Goal: Task Accomplishment & Management: Complete application form

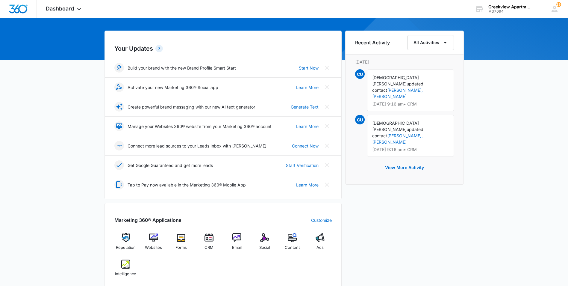
scroll to position [60, 0]
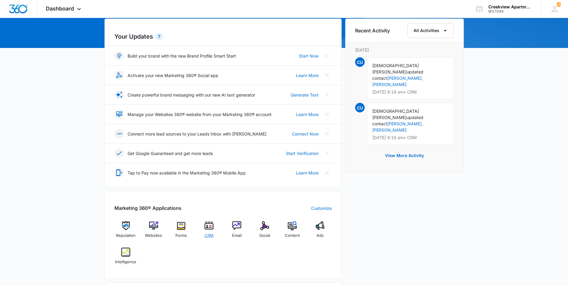
click at [205, 229] on img at bounding box center [209, 225] width 9 height 9
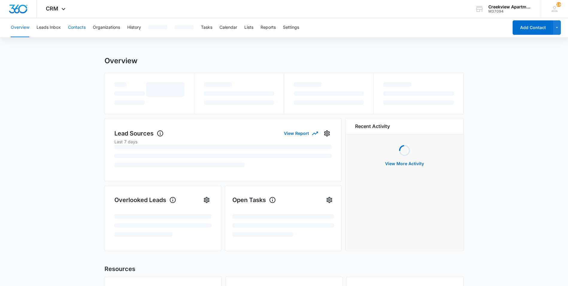
click at [84, 27] on button "Contacts" at bounding box center [77, 27] width 18 height 19
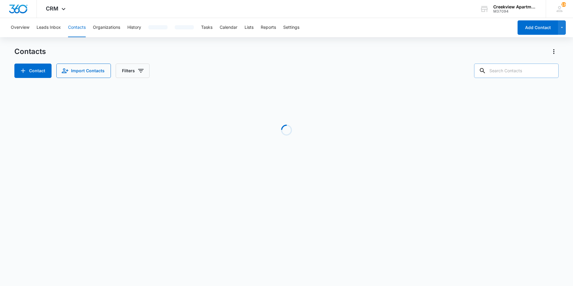
click at [507, 68] on input "text" at bounding box center [516, 71] width 84 height 14
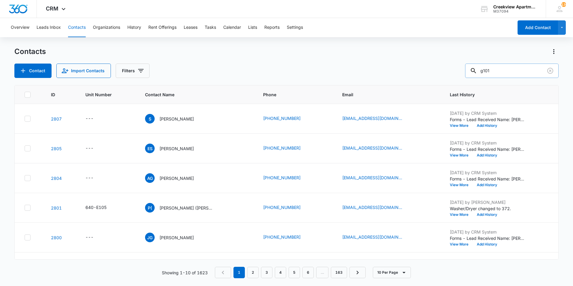
type input "g101"
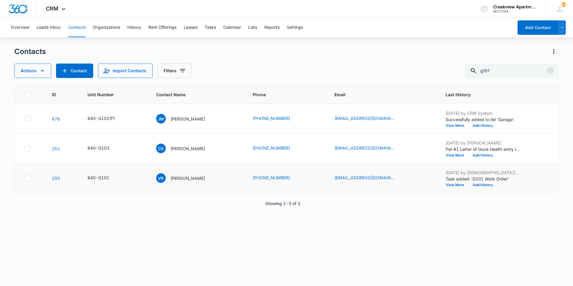
click at [187, 183] on td "VR [PERSON_NAME]" at bounding box center [197, 178] width 97 height 30
click at [189, 180] on p "[PERSON_NAME]" at bounding box center [187, 178] width 34 height 6
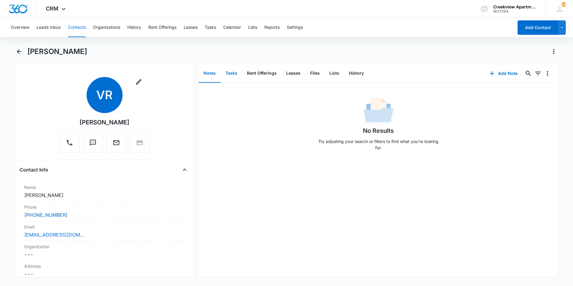
click at [233, 70] on button "Tasks" at bounding box center [231, 73] width 22 height 19
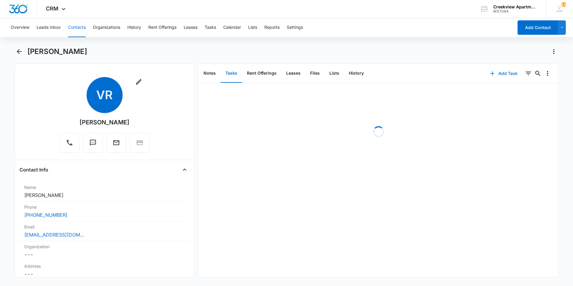
click at [489, 75] on icon "button" at bounding box center [492, 73] width 7 height 7
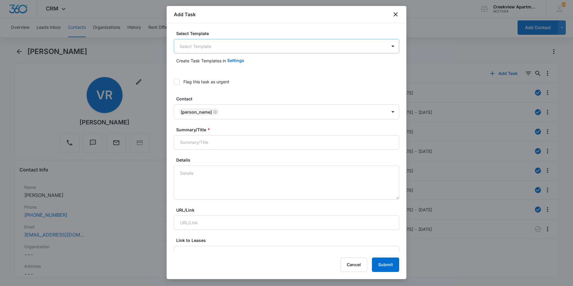
click at [268, 45] on body "CRM Apps Reputation Websites Forms CRM Email Social Content Ads Intelligence Fi…" at bounding box center [286, 143] width 573 height 286
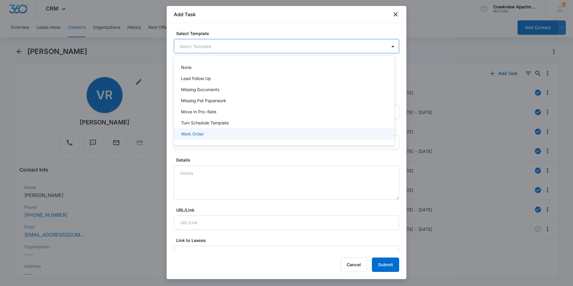
click at [233, 129] on div "Work Order" at bounding box center [284, 133] width 221 height 11
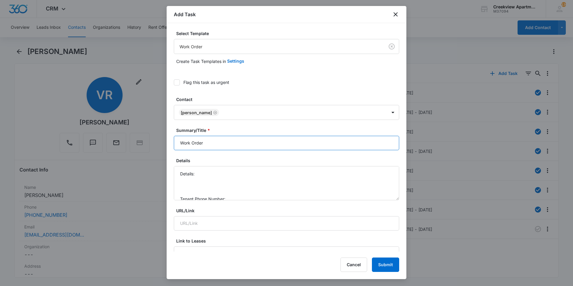
click at [181, 141] on input "Work Order" at bounding box center [286, 143] width 225 height 14
type input "G101 Work Order"
click at [222, 170] on textarea "Details: Tenant Phone Number: Call Before:" at bounding box center [286, 183] width 225 height 34
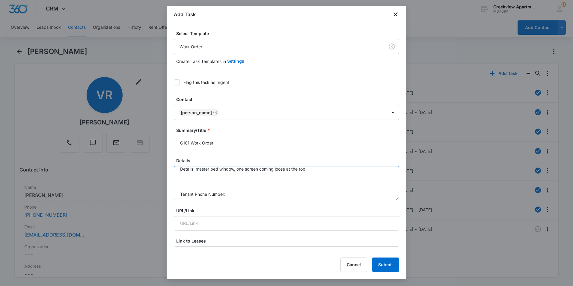
scroll to position [19, 0]
click at [257, 179] on textarea "Details: master bed window, one screen coming loose at the top Tenant Phone Num…" at bounding box center [286, 183] width 225 height 34
click at [315, 173] on textarea "Details: master bed window, one screen coming loose at the top Tenant Phone Num…" at bounding box center [286, 183] width 225 height 34
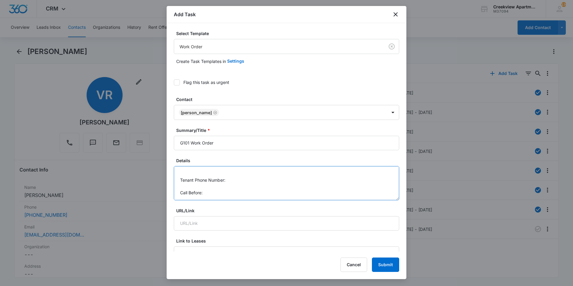
click at [299, 181] on textarea "Details: master bed window, one screen coming loose at the top, left hand side …" at bounding box center [286, 183] width 225 height 34
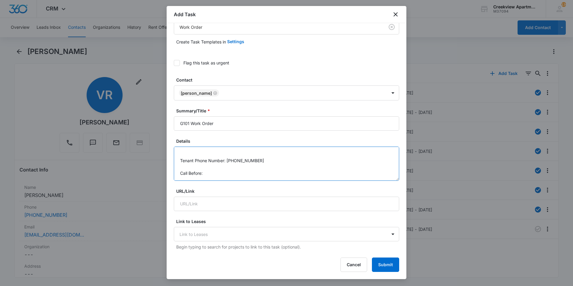
scroll to position [30, 0]
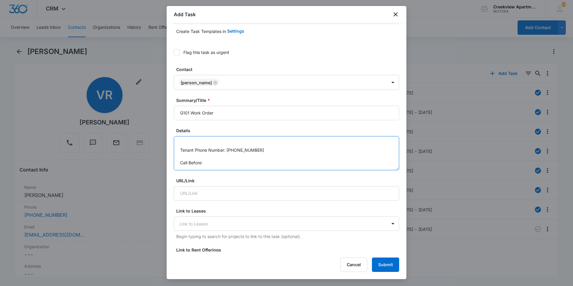
click at [260, 164] on textarea "Details: master bed window, one screen coming loose at the top, left hand side …" at bounding box center [286, 153] width 225 height 34
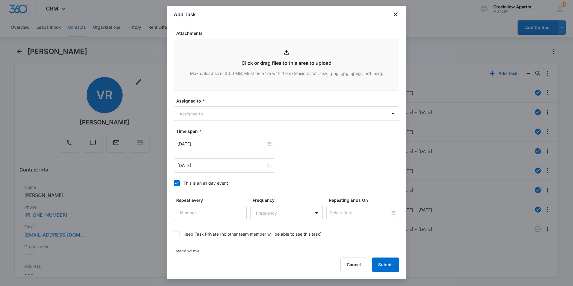
scroll to position [326, 0]
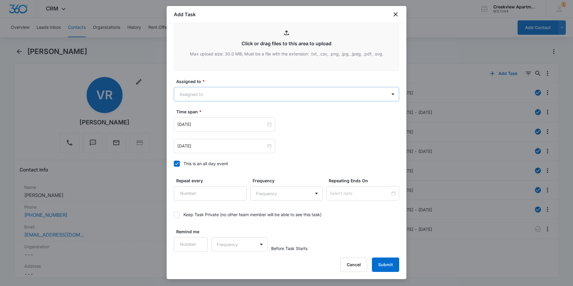
type textarea "Details: master bed window, one screen coming loose at the top, left hand side …"
click at [285, 100] on body "CRM Apps Reputation Websites Forms CRM Email Social Content Ads Intelligence Fi…" at bounding box center [286, 143] width 573 height 286
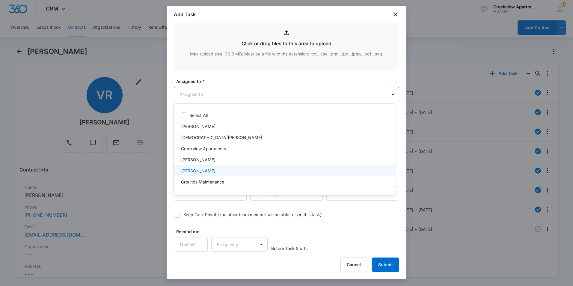
scroll to position [30, 0]
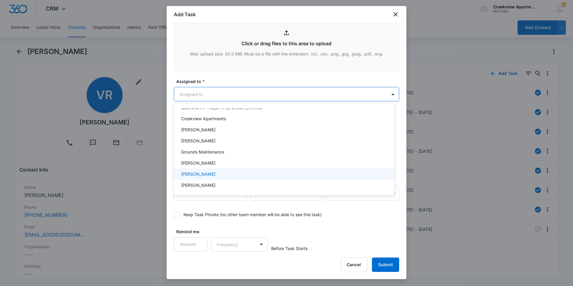
click at [225, 173] on div "[PERSON_NAME]" at bounding box center [283, 174] width 205 height 6
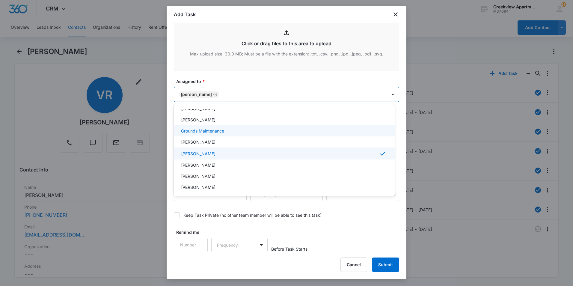
scroll to position [60, 0]
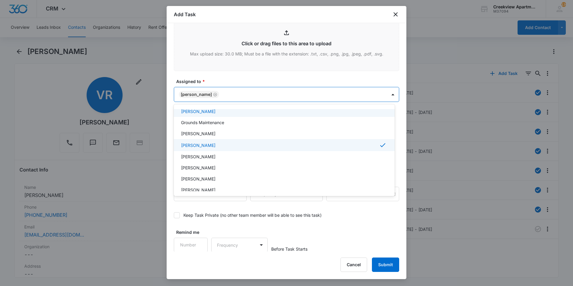
click at [254, 80] on div at bounding box center [286, 143] width 573 height 286
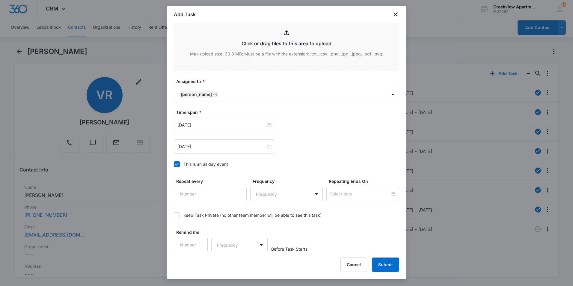
scroll to position [326, 0]
click at [265, 124] on div "Jan 31, 2023" at bounding box center [224, 124] width 94 height 7
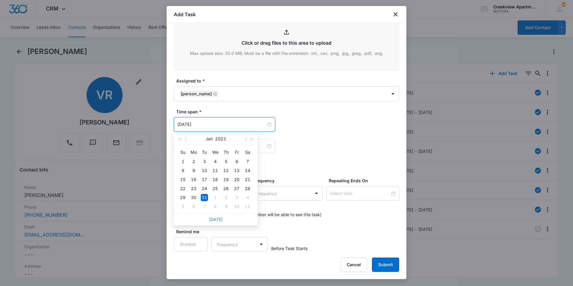
click at [218, 220] on link "Today" at bounding box center [216, 219] width 14 height 5
type input "Sep 15, 2025"
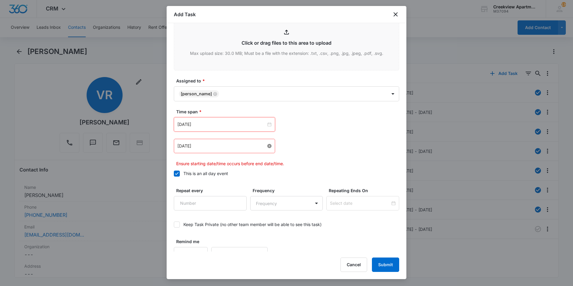
drag, startPoint x: 268, startPoint y: 146, endPoint x: 255, endPoint y: 146, distance: 13.8
click at [241, 146] on input at bounding box center [221, 146] width 89 height 7
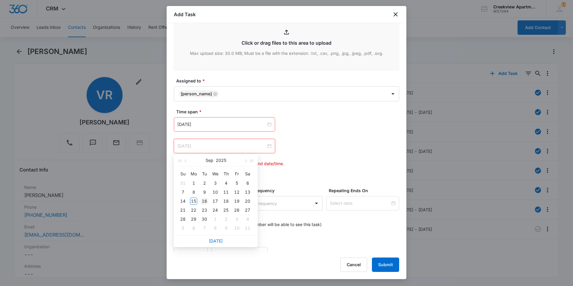
type input "Sep 16, 2025"
click at [203, 201] on div "16" at bounding box center [204, 200] width 7 height 7
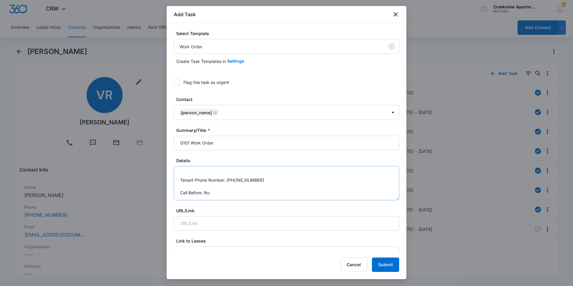
scroll to position [0, 0]
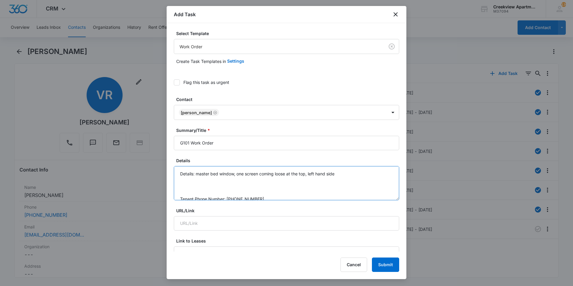
drag, startPoint x: 295, startPoint y: 188, endPoint x: 313, endPoint y: 183, distance: 18.8
click at [297, 188] on textarea "Details: master bed window, one screen coming loose at the top, left hand side …" at bounding box center [286, 183] width 225 height 34
click at [338, 179] on textarea "Details: master bed window, one screen coming loose at the top, left hand side …" at bounding box center [286, 183] width 225 height 34
drag, startPoint x: 332, startPoint y: 174, endPoint x: 195, endPoint y: 173, distance: 136.9
click at [195, 173] on textarea "Details: master bed window, one screen coming loose at the top, left hand side …" at bounding box center [286, 183] width 225 height 34
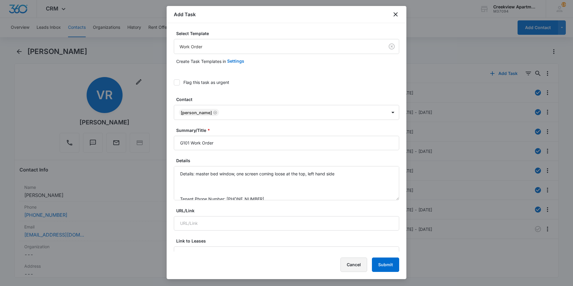
drag, startPoint x: 346, startPoint y: 262, endPoint x: 346, endPoint y: 259, distance: 3.0
click at [347, 262] on button "Cancel" at bounding box center [353, 264] width 27 height 14
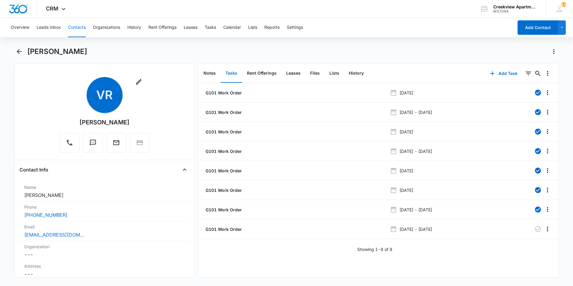
click at [354, 51] on div "[PERSON_NAME]" at bounding box center [292, 52] width 531 height 10
click at [75, 24] on button "Contacts" at bounding box center [77, 27] width 18 height 19
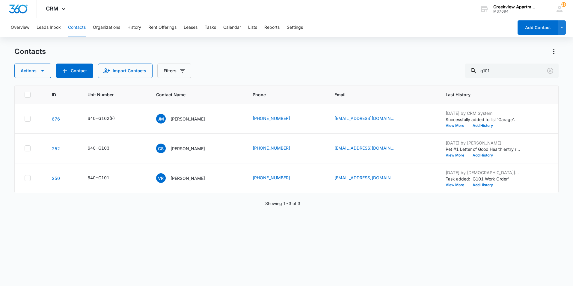
click at [510, 208] on div "ID Unit Number Contact Name Phone Email Last History 676 640-G102(F) JM Jose Me…" at bounding box center [286, 181] width 544 height 193
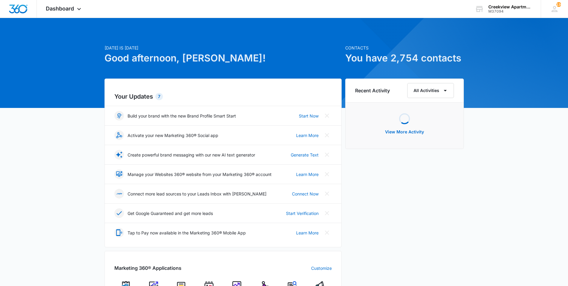
scroll to position [90, 0]
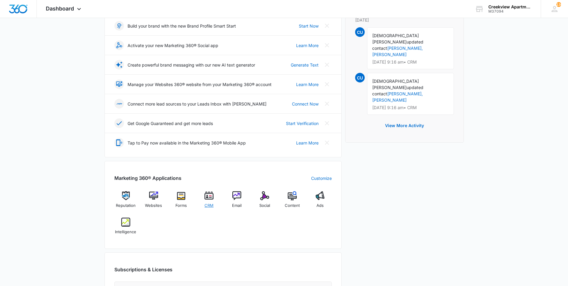
click at [210, 206] on span "CRM" at bounding box center [209, 206] width 9 height 6
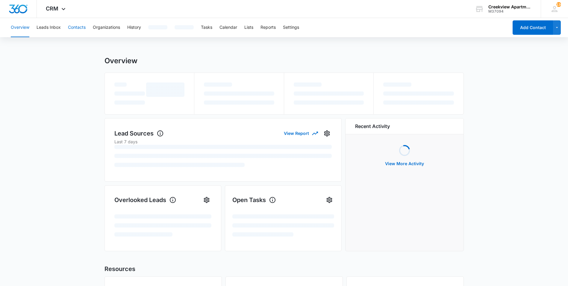
click at [84, 29] on button "Contacts" at bounding box center [77, 27] width 18 height 19
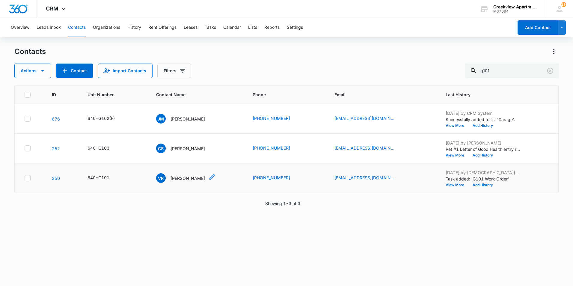
click at [190, 176] on p "[PERSON_NAME]" at bounding box center [187, 178] width 34 height 6
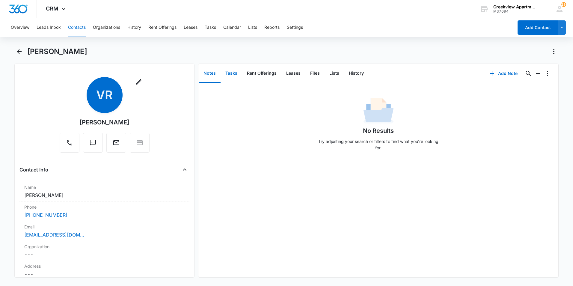
click at [237, 74] on button "Tasks" at bounding box center [231, 73] width 22 height 19
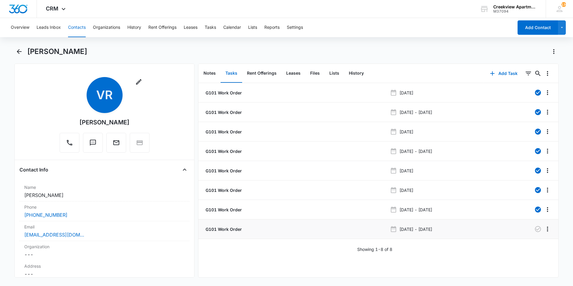
click at [232, 230] on p "G101 Work Order" at bounding box center [222, 229] width 37 height 6
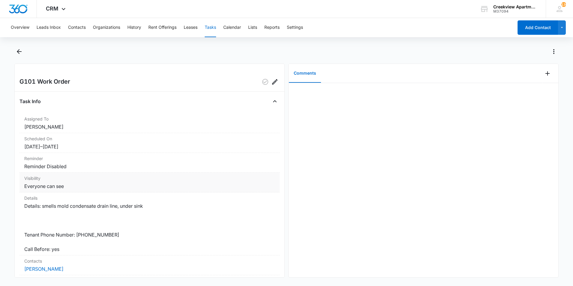
scroll to position [30, 0]
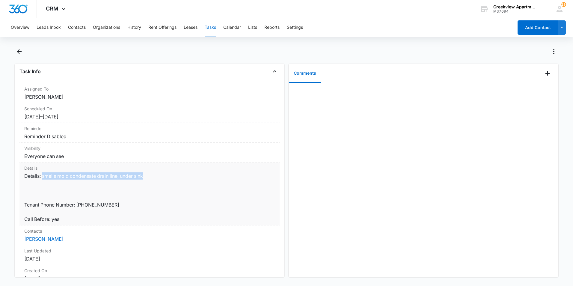
drag, startPoint x: 146, startPoint y: 177, endPoint x: 43, endPoint y: 176, distance: 103.4
click at [43, 176] on dd "Details: smells mold condensate drain line, under sink Tenant Phone Number: [PH…" at bounding box center [149, 197] width 250 height 50
copy dd "smells mold condensate drain line, under sink"
click at [273, 73] on icon "Close" at bounding box center [274, 71] width 7 height 7
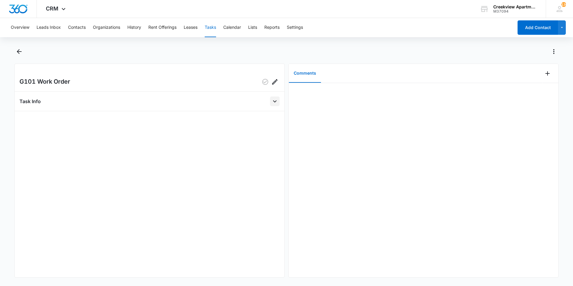
scroll to position [0, 0]
drag, startPoint x: 271, startPoint y: 88, endPoint x: 271, endPoint y: 85, distance: 3.4
click at [271, 87] on div "G101 Work Order Task Info Assigned To [PERSON_NAME] Scheduled On [DATE] – [DATE…" at bounding box center [149, 171] width 270 height 214
click at [271, 84] on icon "Edit" at bounding box center [274, 81] width 7 height 7
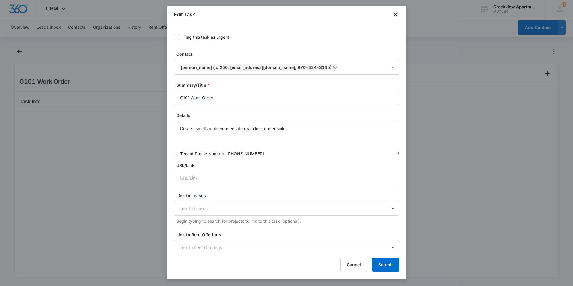
scroll to position [19, 0]
click at [268, 134] on textarea "Details: smells mold condensate drain line, under sink Tenant Phone Number: [PH…" at bounding box center [286, 138] width 225 height 34
click at [295, 131] on textarea "Details: smells mold condensate drain line, under sink Tenant Phone Number: [PH…" at bounding box center [286, 138] width 225 height 34
paste textarea "master bed window, one screen coming loose at the top, left hand side"
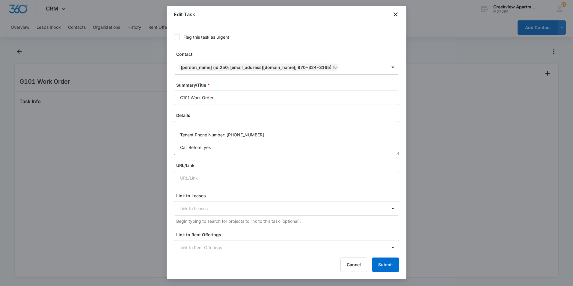
drag, startPoint x: 237, startPoint y: 144, endPoint x: 236, endPoint y: 147, distance: 3.9
click at [237, 144] on textarea "Details: smells mold condensate drain line, under sink master bed window, one s…" at bounding box center [286, 138] width 225 height 34
click at [235, 149] on textarea "Details: smells mold condensate drain line, under sink master bed window, one s…" at bounding box center [286, 138] width 225 height 34
type textarea "Details: smells mold condensate drain line, under sink master bed window, one s…"
click at [380, 262] on button "Submit" at bounding box center [385, 264] width 27 height 14
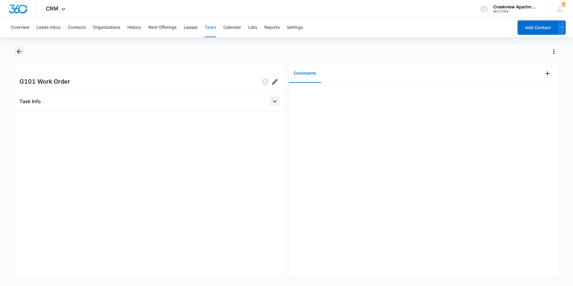
click at [18, 50] on icon "Back" at bounding box center [19, 51] width 5 height 5
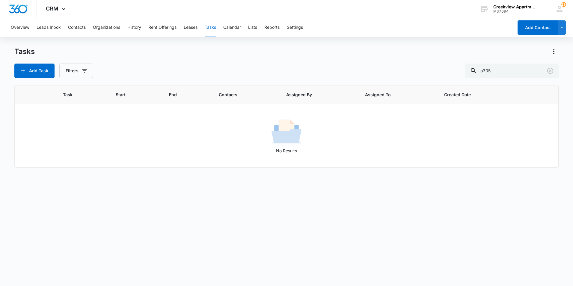
click at [356, 215] on div "Task Start End Contacts Assigned By Assigned To Created Date No Results" at bounding box center [286, 181] width 544 height 193
